Goal: Transaction & Acquisition: Purchase product/service

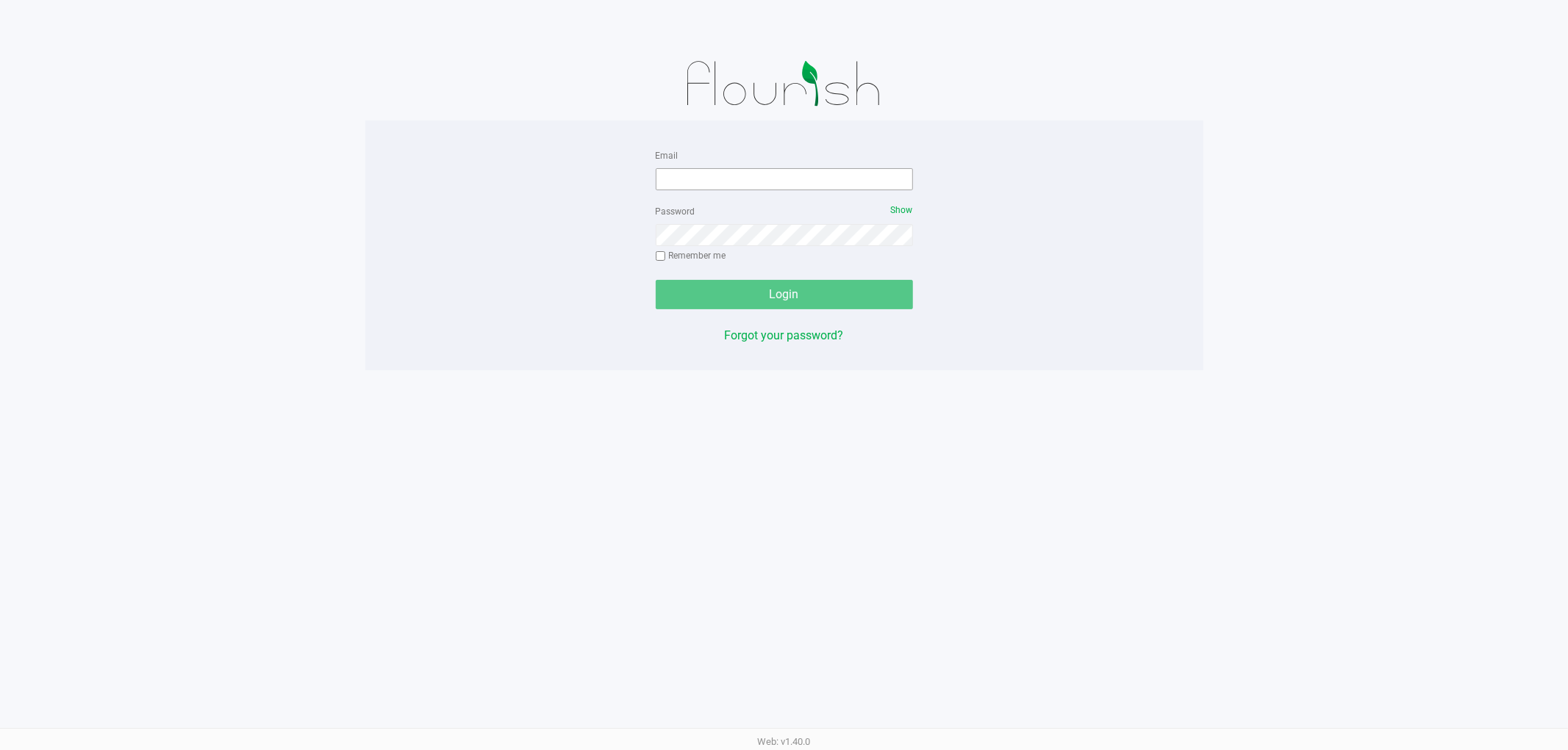
drag, startPoint x: 780, startPoint y: 163, endPoint x: 776, endPoint y: 170, distance: 8.1
click at [780, 166] on div "Email" at bounding box center [784, 168] width 258 height 44
click at [770, 173] on input "Email" at bounding box center [784, 179] width 258 height 22
type input "[EMAIL_ADDRESS][DOMAIN_NAME]"
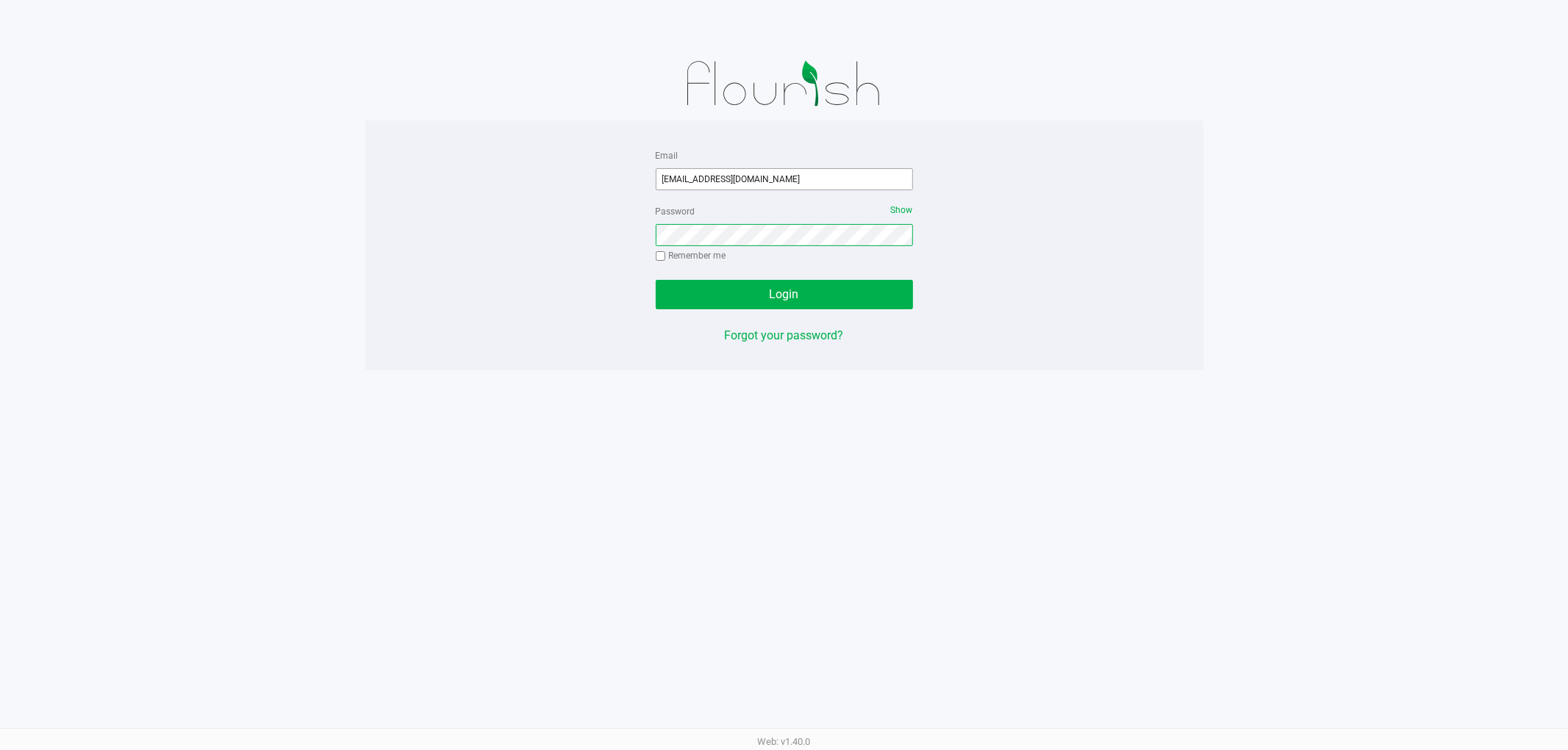
click at [656, 280] on button "Login" at bounding box center [784, 295] width 258 height 30
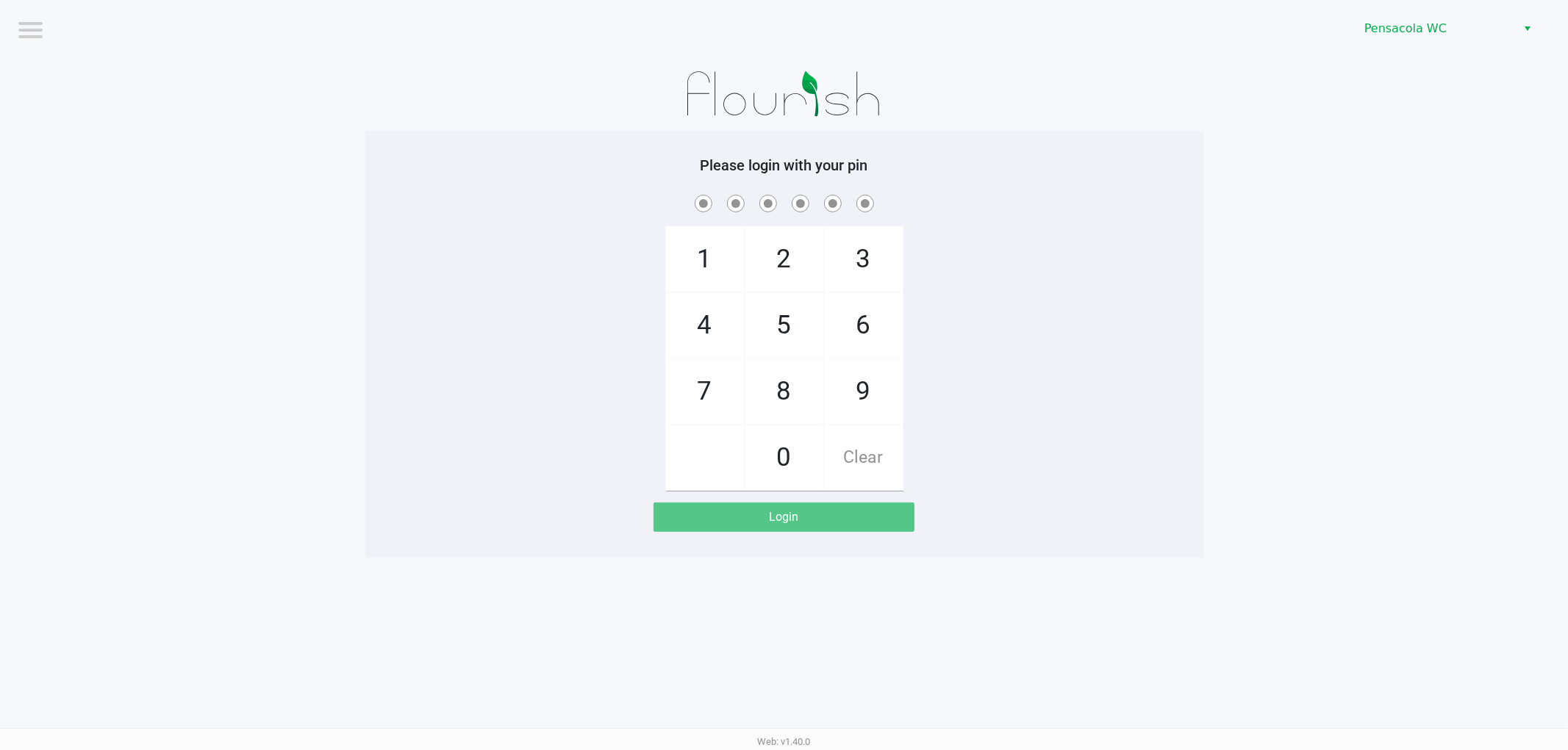
click at [363, 135] on app-pos-login-wrapper "Logout Pensacola WC Please login with your pin 1 4 7 2 5 8 0 3 6 9 Clear Login" at bounding box center [784, 278] width 1568 height 558
checkbox input "true"
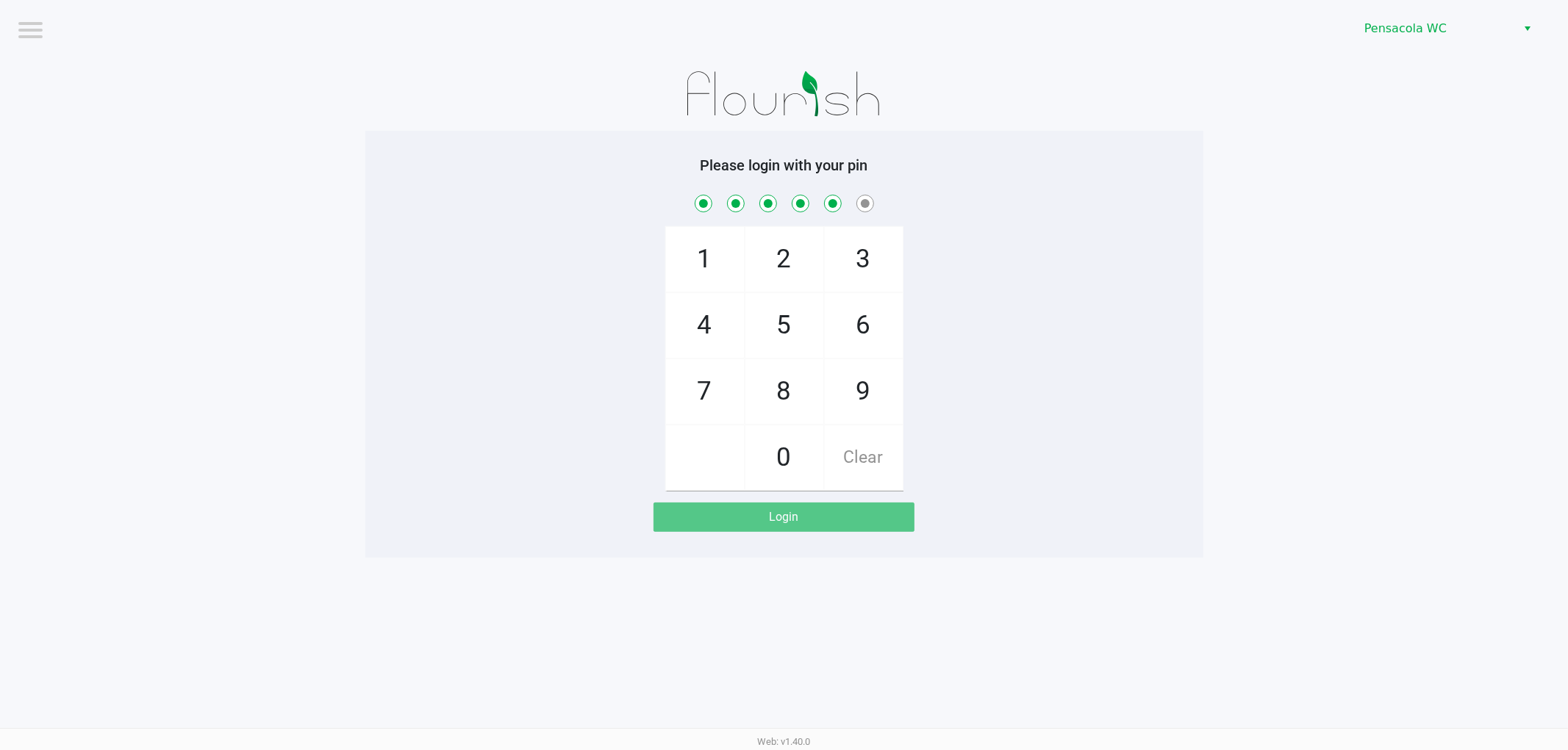
checkbox input "true"
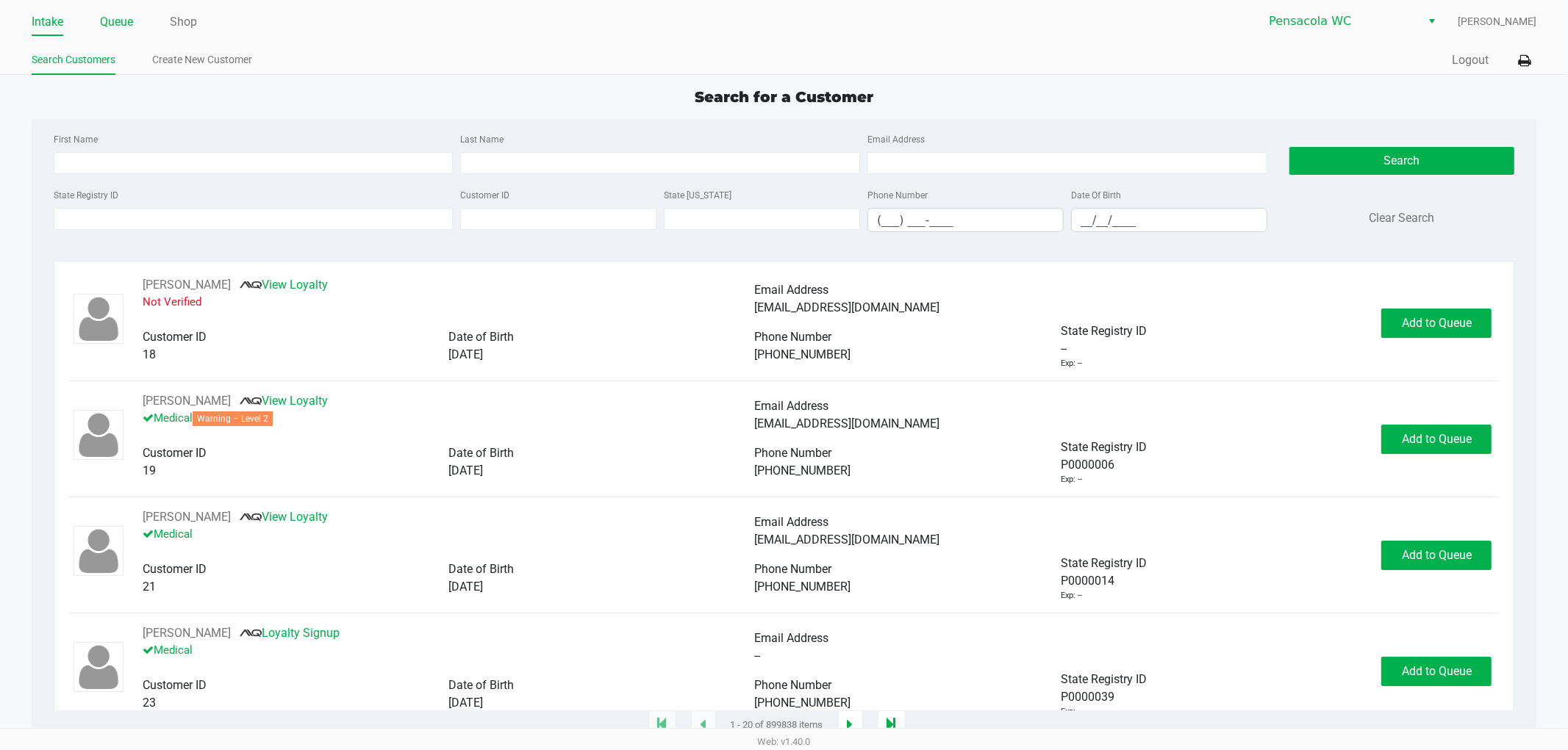
click at [118, 11] on link "Queue" at bounding box center [116, 22] width 34 height 21
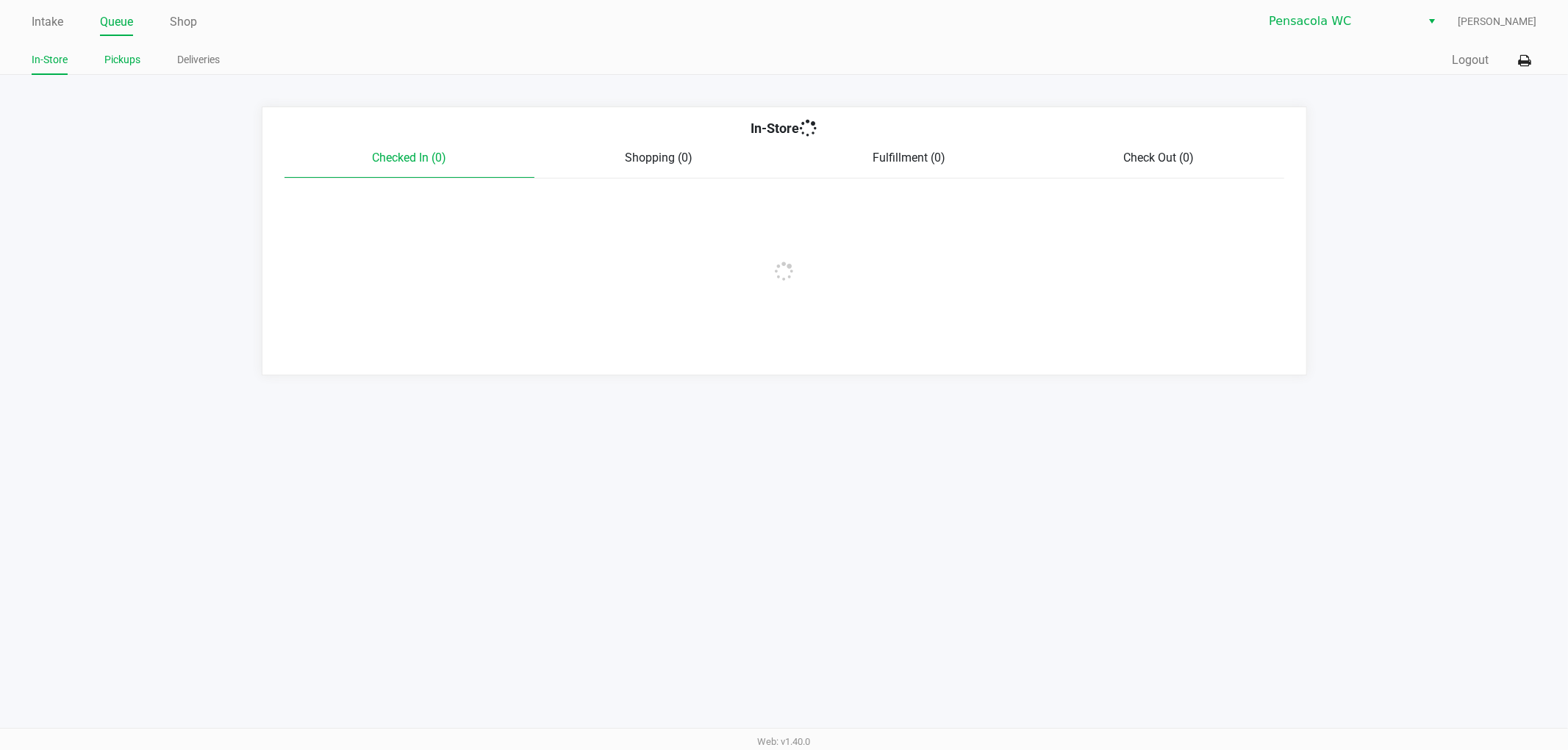
click at [116, 61] on link "Pickups" at bounding box center [123, 59] width 36 height 18
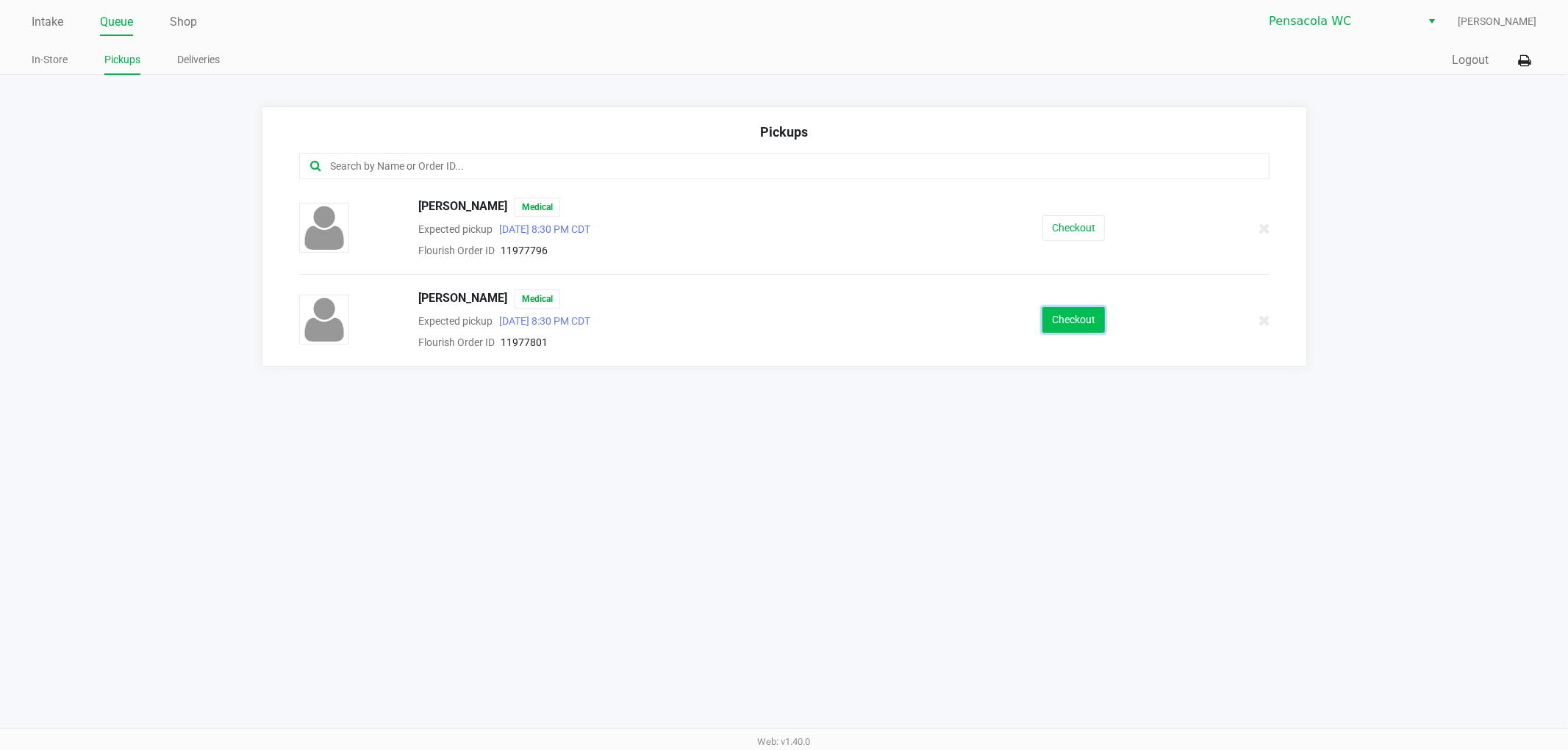
click at [1089, 316] on button "Checkout" at bounding box center [1073, 320] width 62 height 26
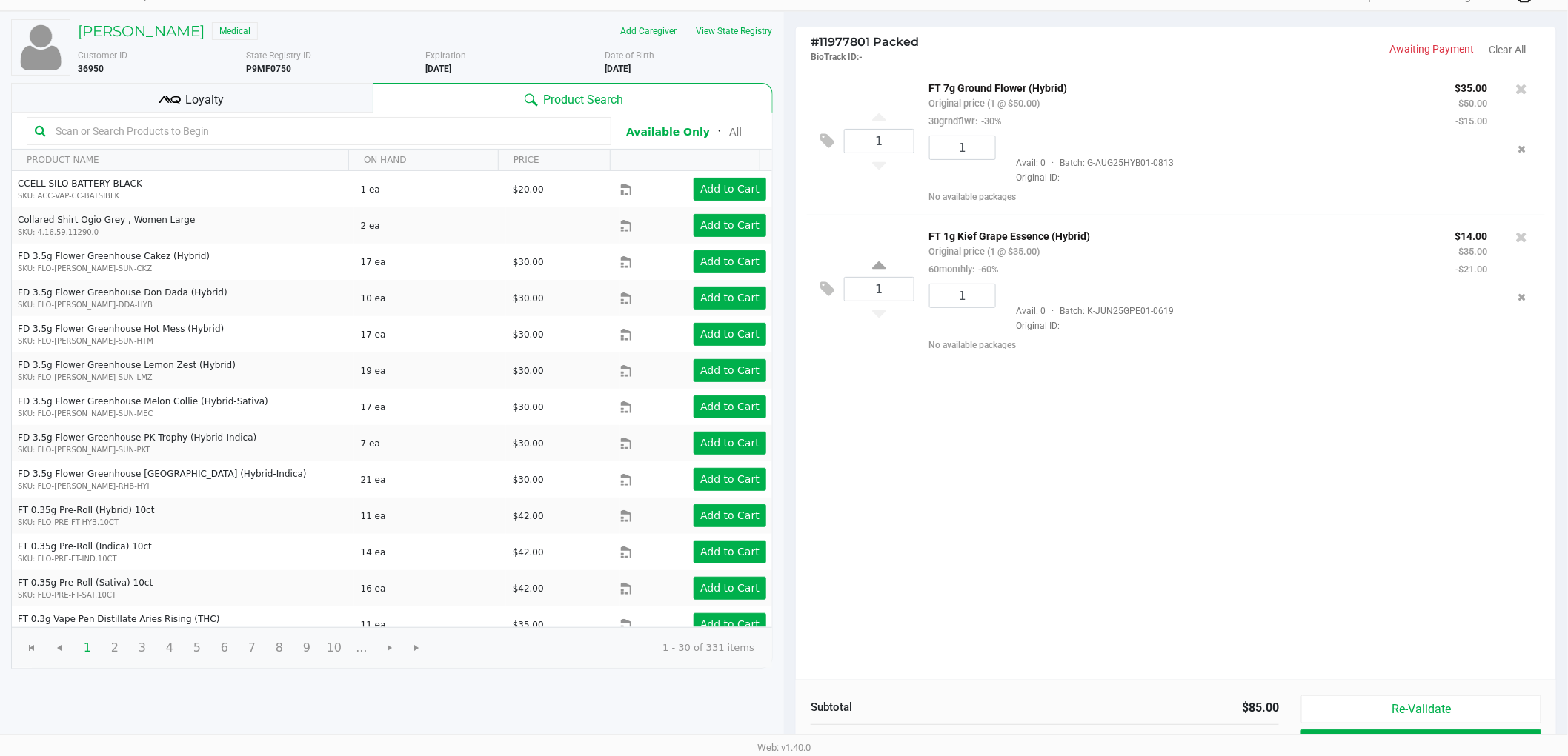
scroll to position [152, 0]
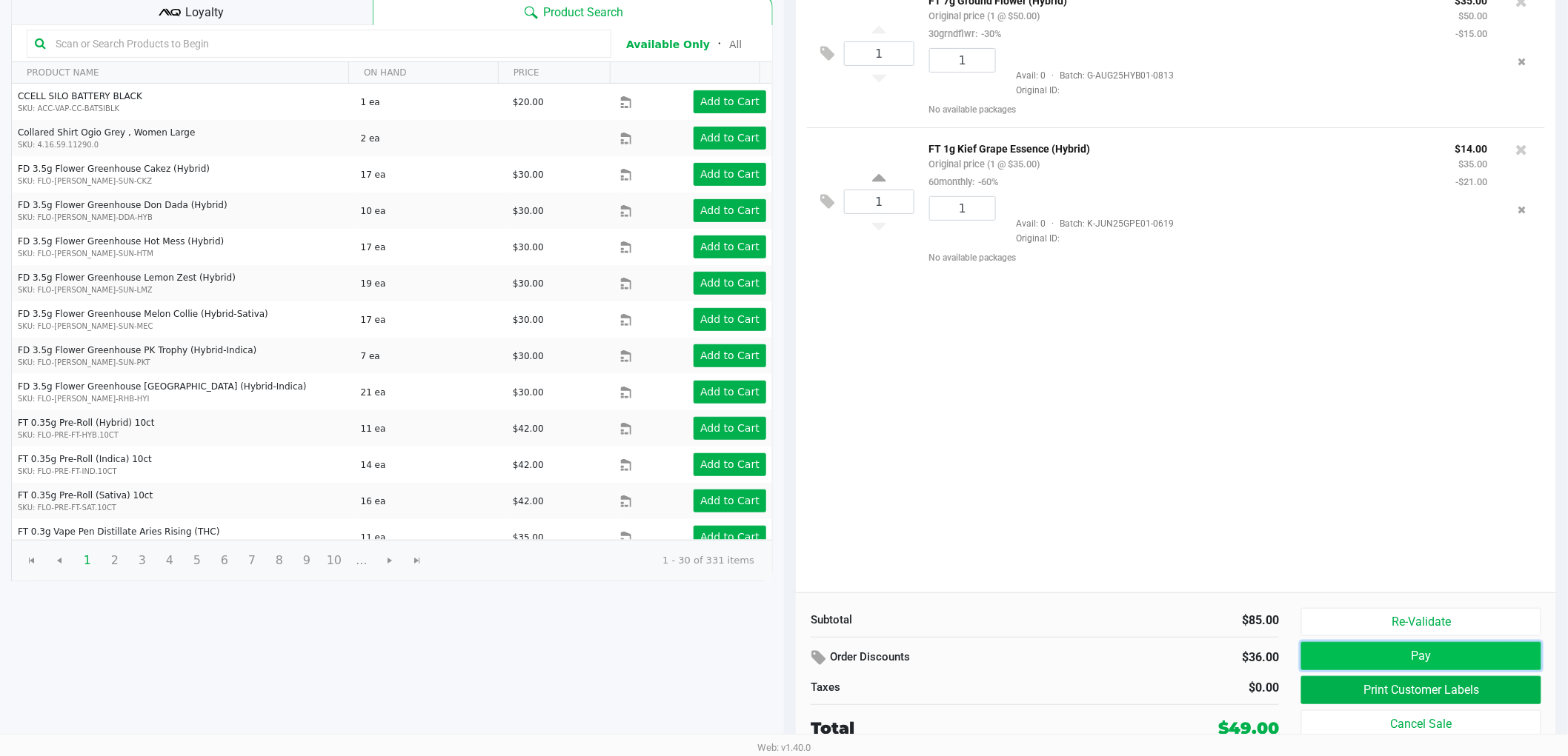
click at [1320, 661] on button "Pay" at bounding box center [1420, 656] width 240 height 28
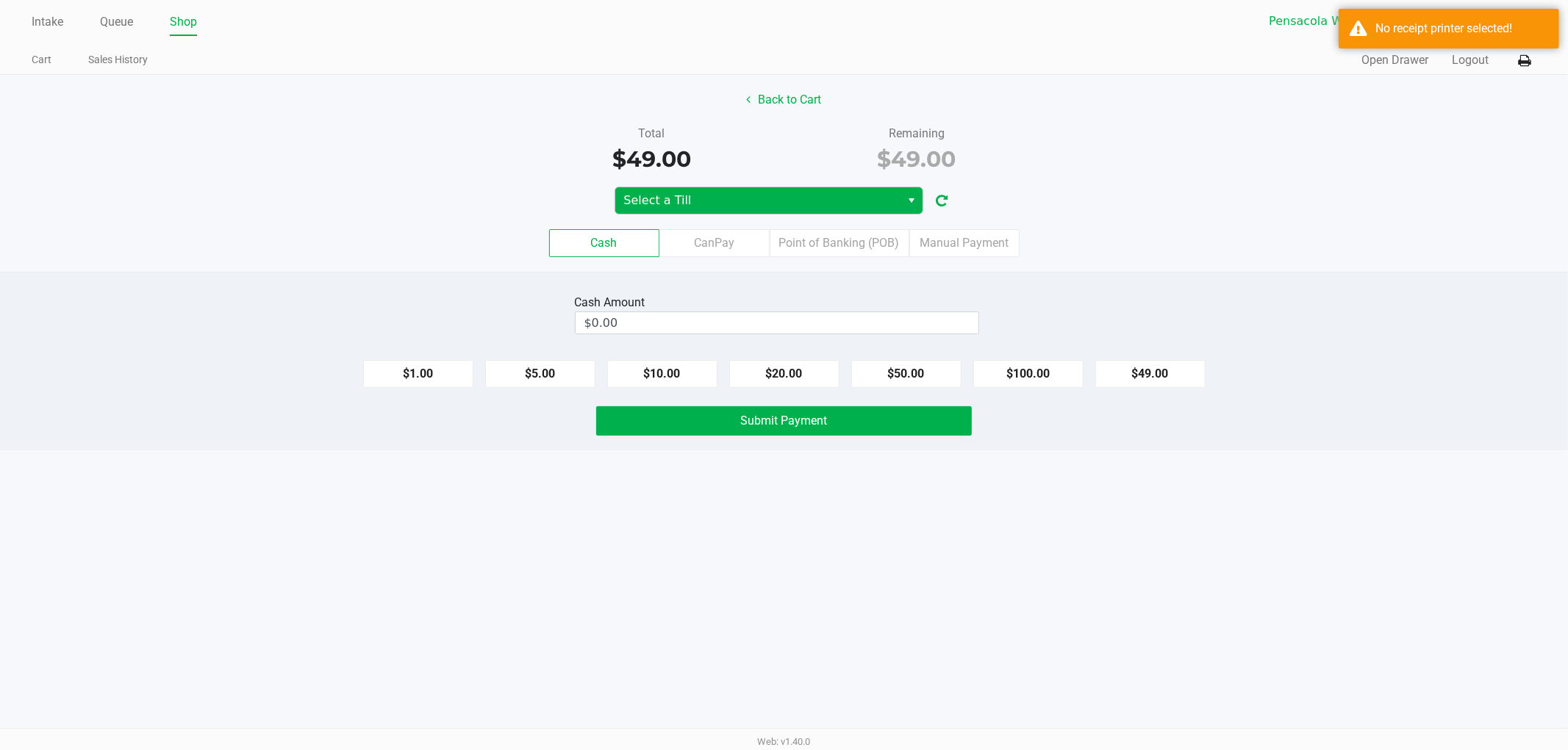
click at [674, 217] on div "Cash CanPay Point of Banking (POB) Manual Payment" at bounding box center [783, 243] width 1590 height 57
click at [672, 207] on span "Select a Till" at bounding box center [758, 200] width 268 height 17
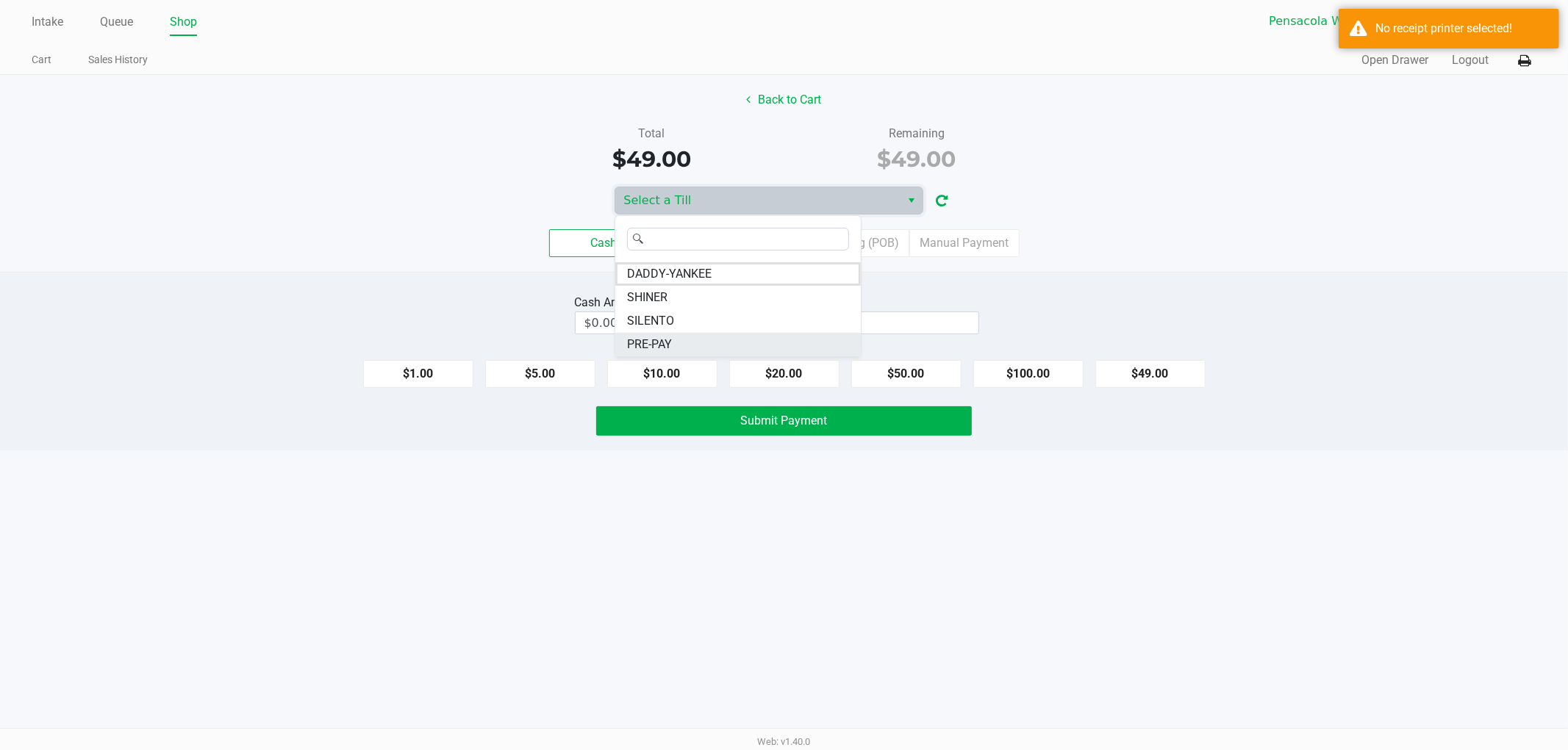
click at [675, 337] on li "PRE-PAY" at bounding box center [738, 344] width 245 height 24
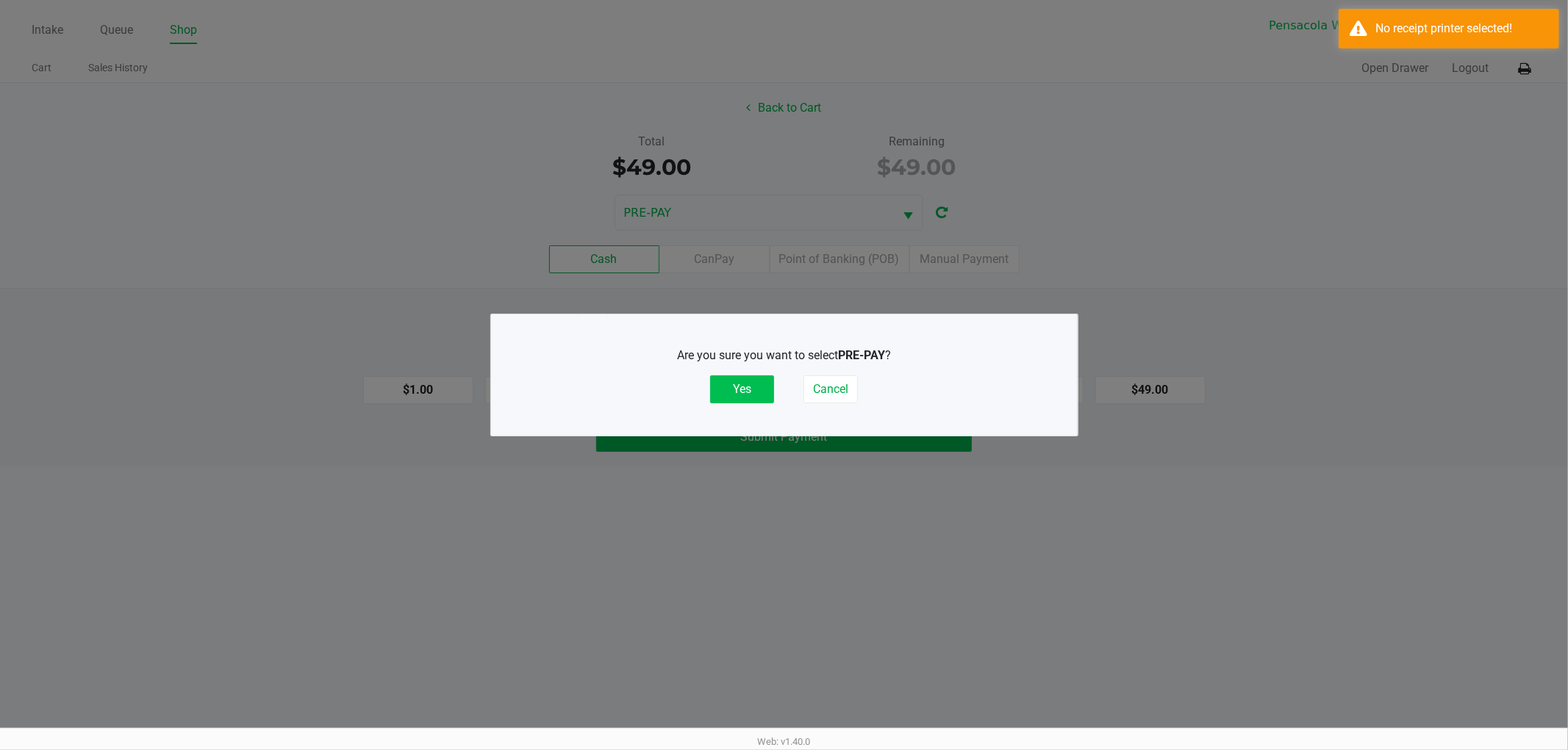
click at [758, 378] on button "Yes" at bounding box center [742, 388] width 64 height 28
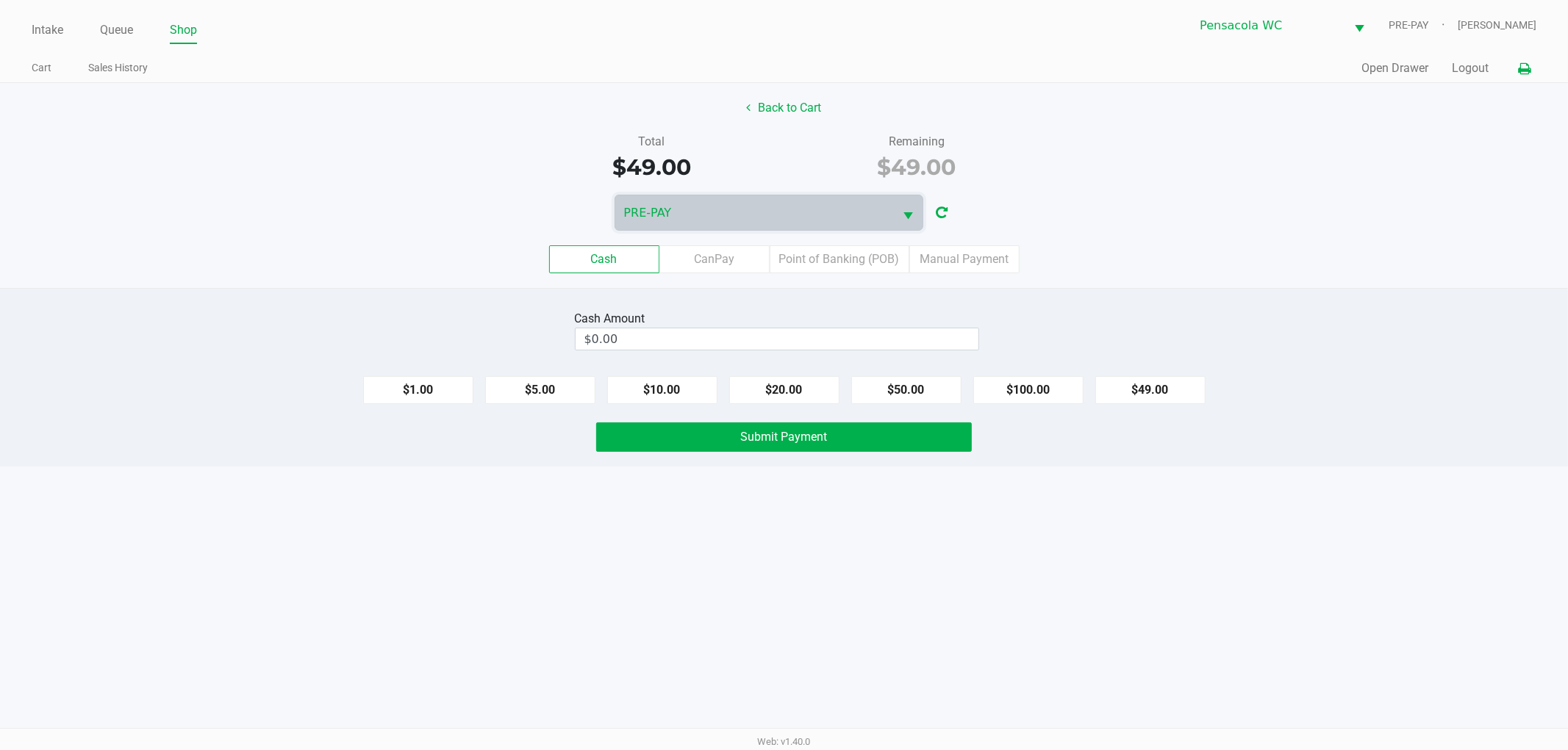
click at [1519, 70] on button at bounding box center [1524, 69] width 24 height 27
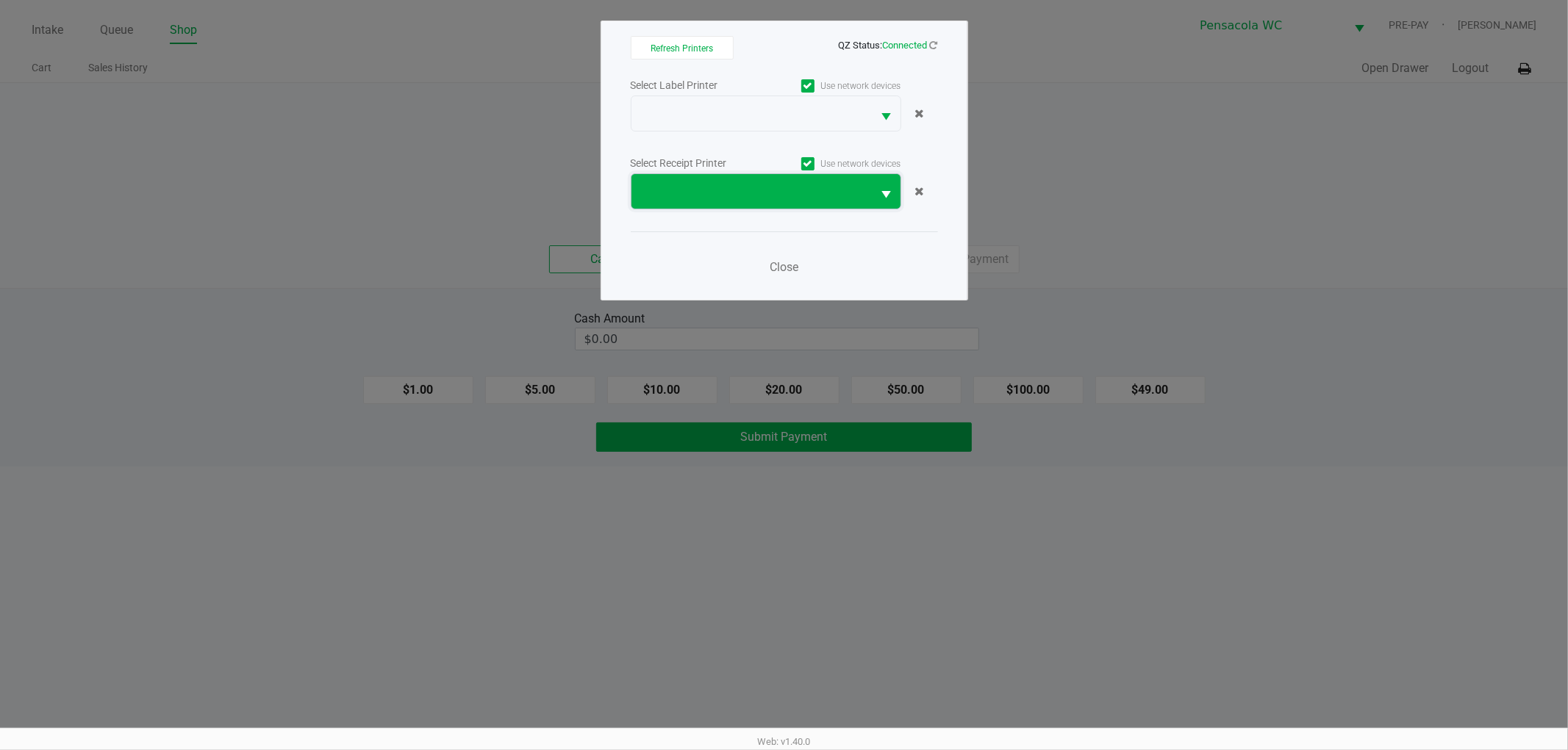
click at [750, 179] on span at bounding box center [752, 191] width 241 height 34
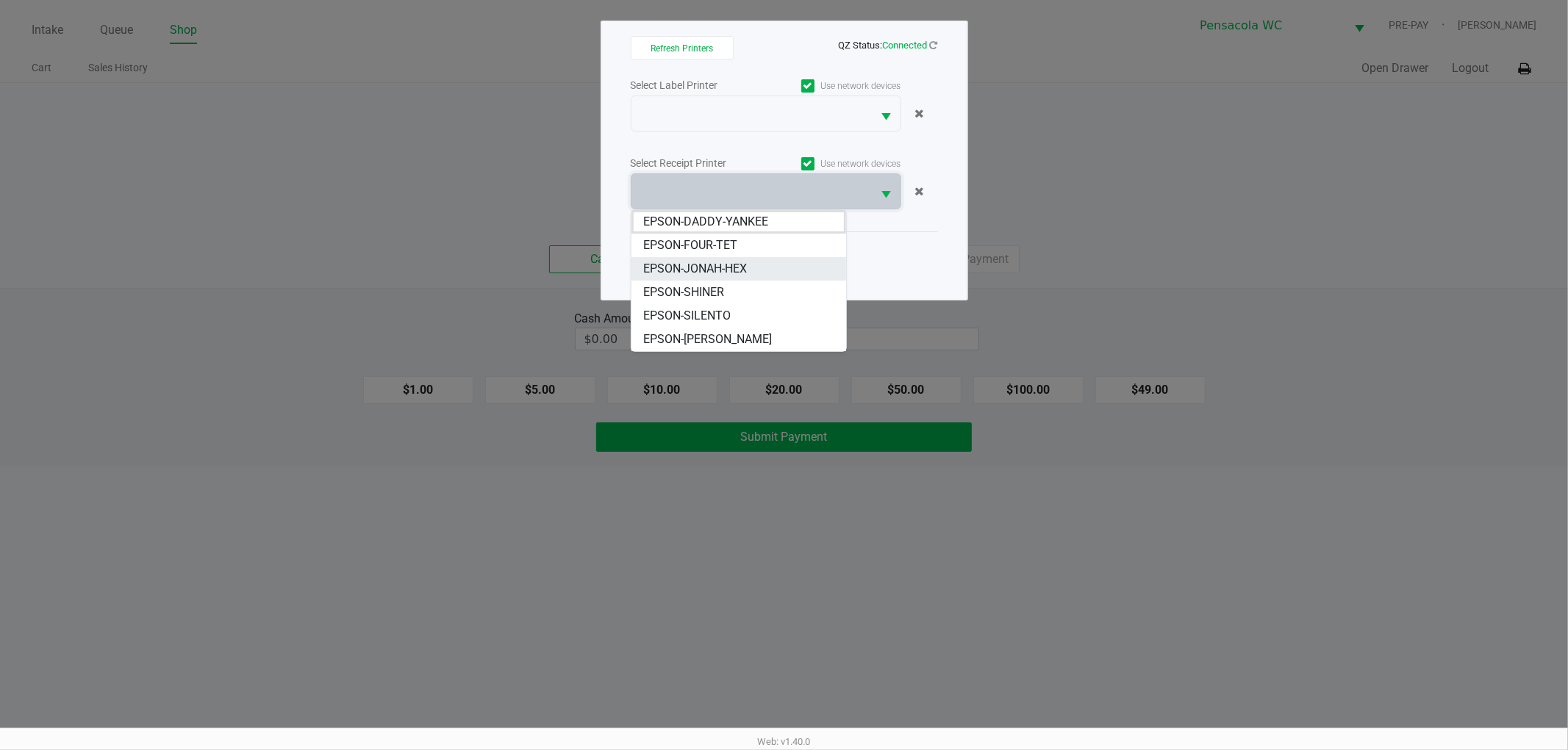
click at [743, 271] on span "EPSON-JONAH-HEX" at bounding box center [695, 269] width 103 height 17
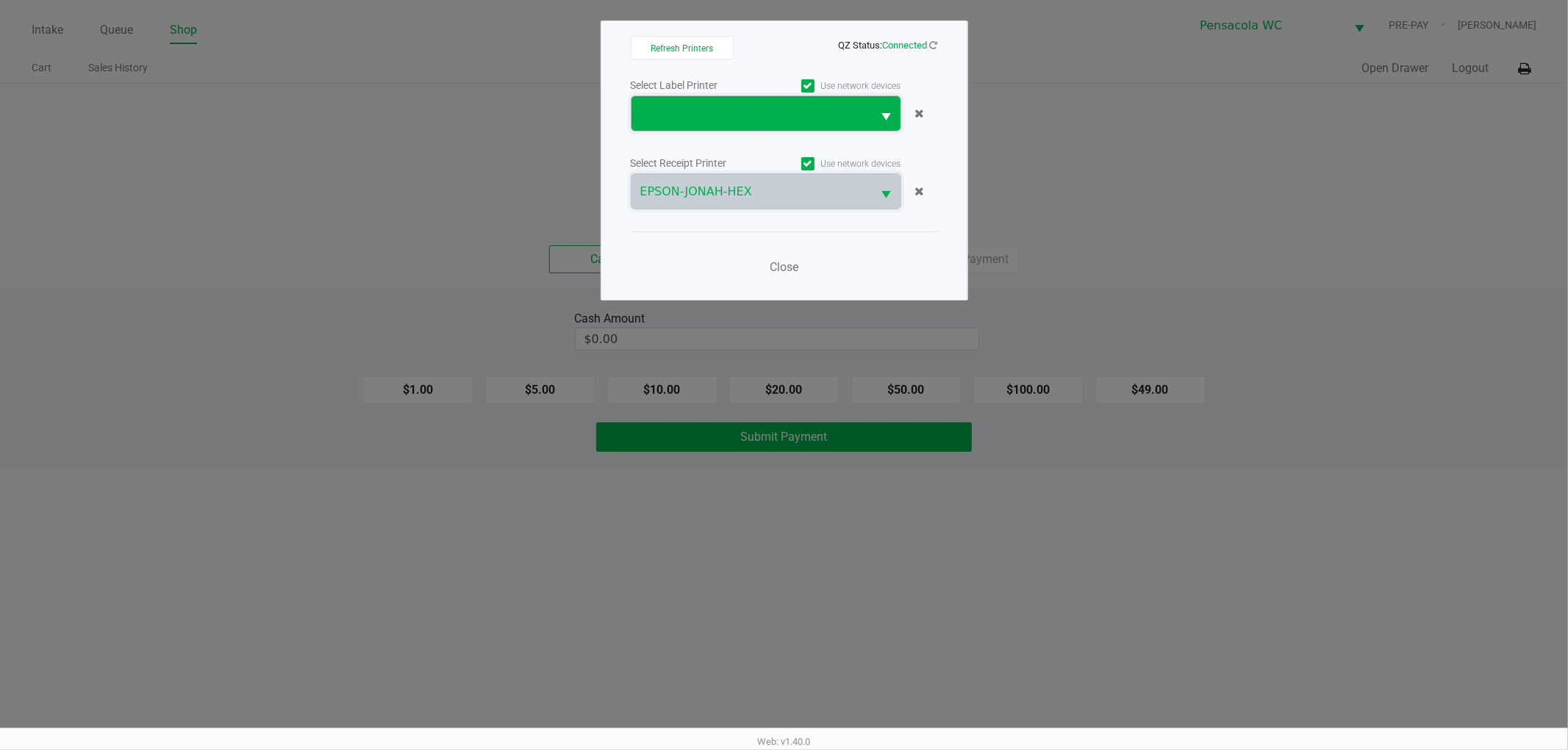
click at [706, 119] on span at bounding box center [751, 114] width 223 height 17
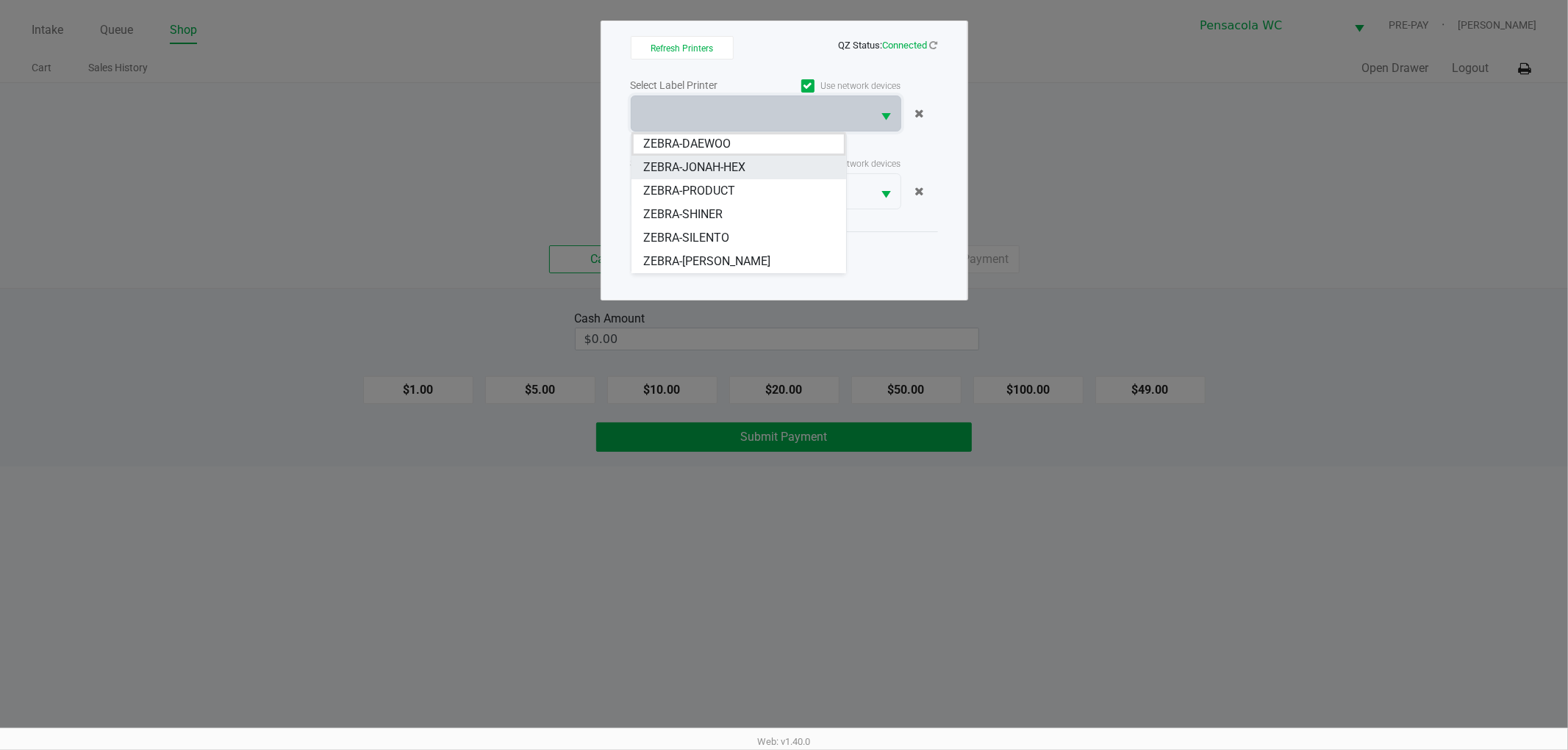
click at [722, 165] on span "ZEBRA-JONAH-HEX" at bounding box center [694, 167] width 102 height 17
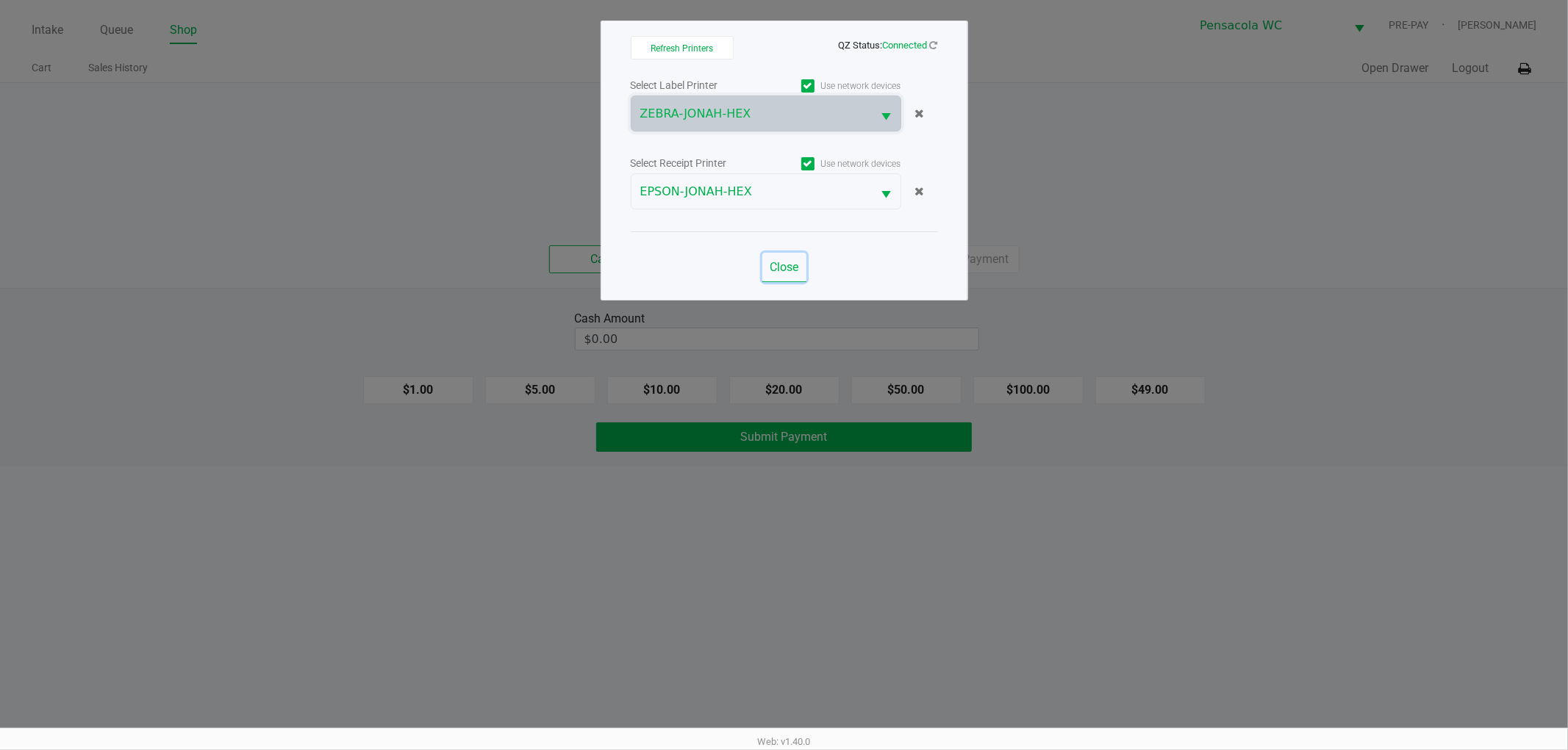
click at [790, 268] on span "Close" at bounding box center [784, 267] width 29 height 14
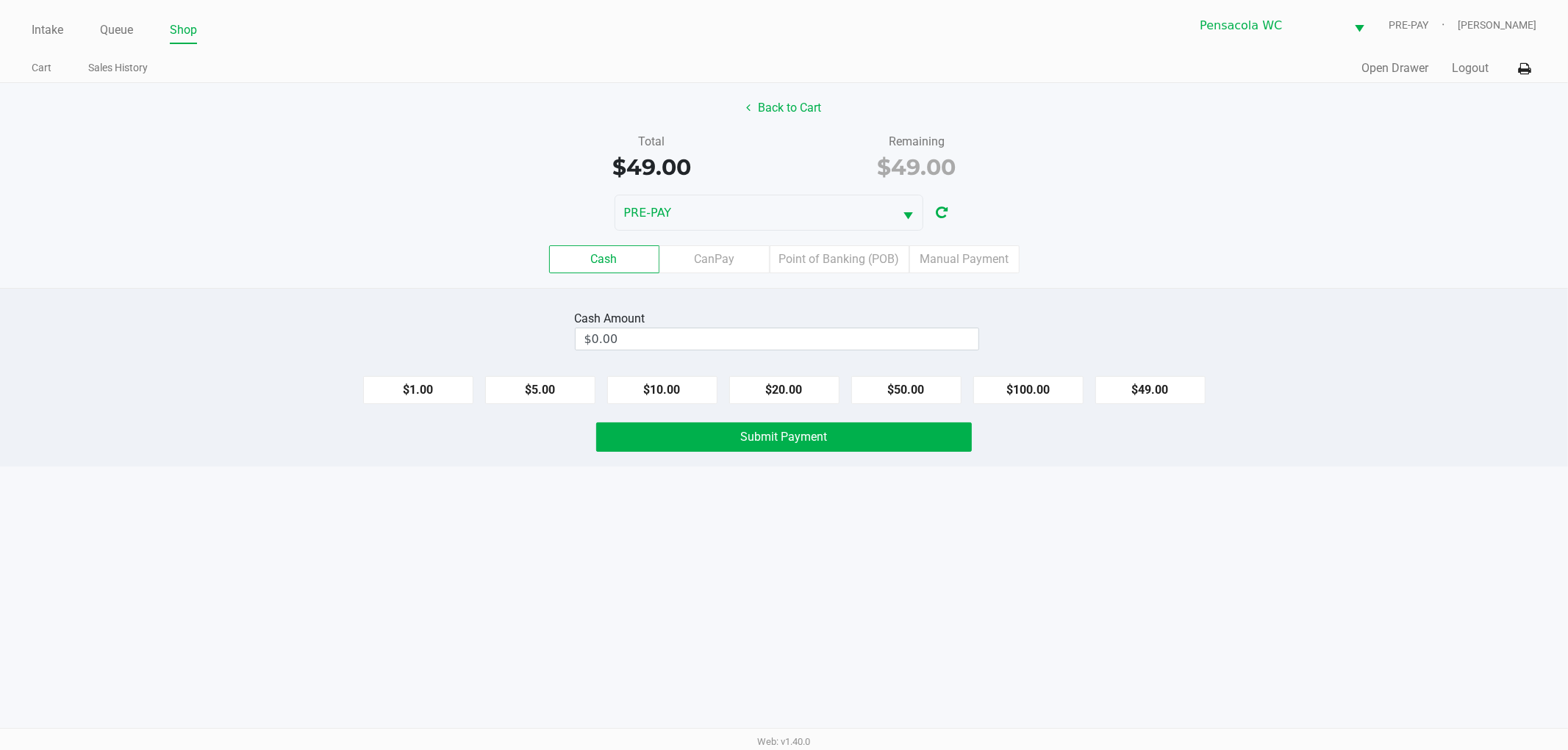
click at [1479, 77] on div "Quick Sale Open Drawer Logout" at bounding box center [1160, 69] width 752 height 27
click at [1470, 68] on button "Logout" at bounding box center [1470, 68] width 36 height 17
